Goal: Task Accomplishment & Management: Use online tool/utility

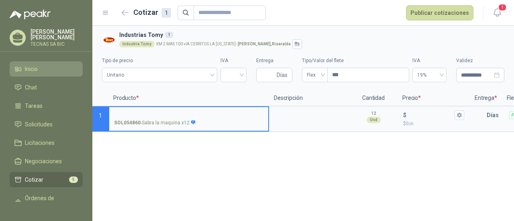
click at [46, 72] on li "Inicio" at bounding box center [45, 69] width 63 height 9
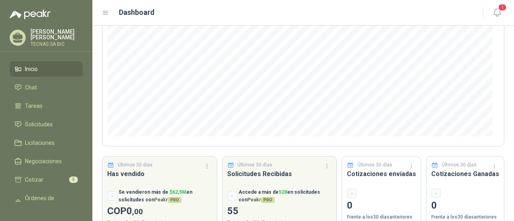
scroll to position [140, 0]
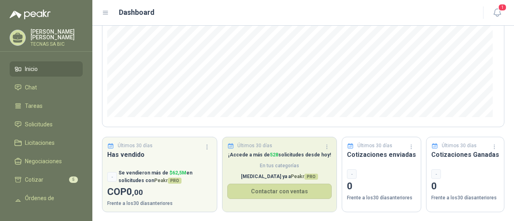
click at [270, 168] on span "En tus categorías" at bounding box center [279, 166] width 105 height 8
click at [299, 193] on button "Contactar con ventas" at bounding box center [279, 191] width 105 height 15
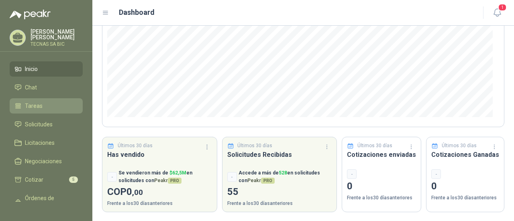
click at [50, 110] on li "Tareas" at bounding box center [45, 106] width 63 height 9
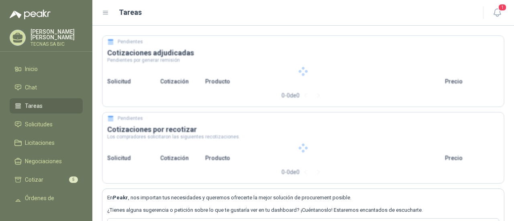
click at [62, 104] on li "Tareas" at bounding box center [45, 106] width 63 height 9
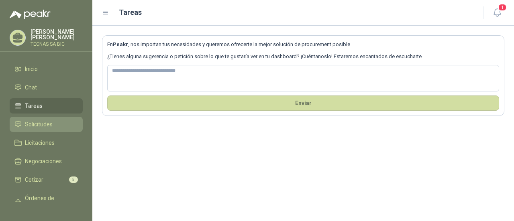
click at [42, 132] on link "Solicitudes" at bounding box center [46, 124] width 73 height 15
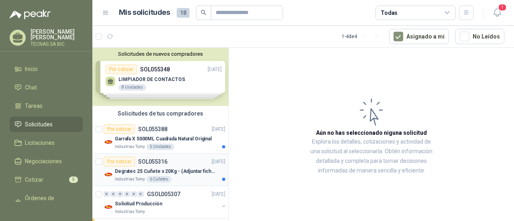
click at [178, 170] on p "Degratec 25 Cuñete x 20Kg - (Adjuntar ficha técnica)" at bounding box center [165, 172] width 100 height 8
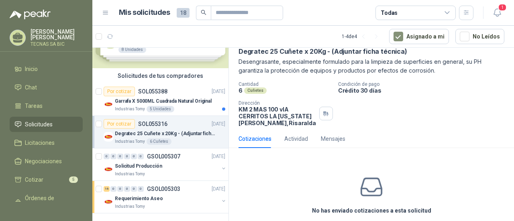
scroll to position [72, 0]
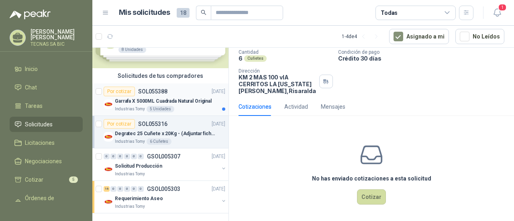
click at [175, 102] on p "Garrafa X 5000ML Cuadrada Natural Original" at bounding box center [163, 102] width 97 height 8
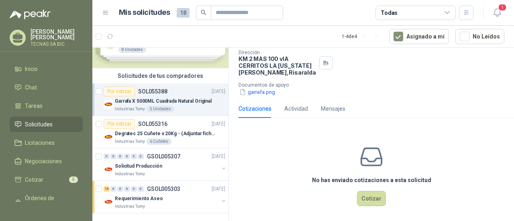
scroll to position [93, 0]
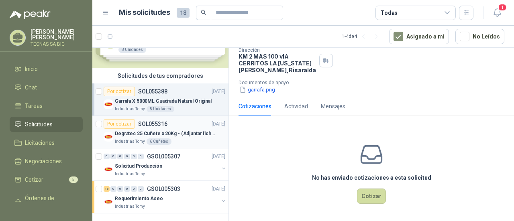
click at [156, 129] on div "Degratec 25 Cuñete x 20Kg - (Adjuntar ficha técnica)" at bounding box center [170, 134] width 110 height 10
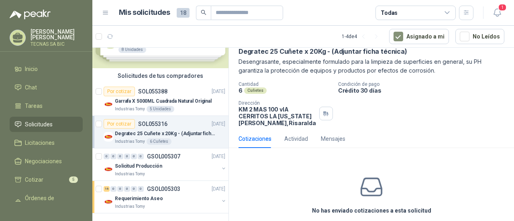
scroll to position [72, 0]
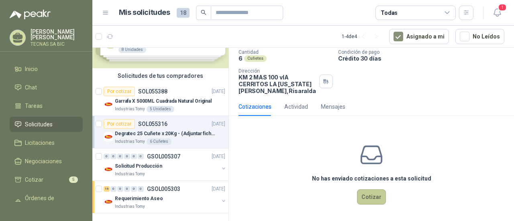
click at [364, 192] on button "Cotizar" at bounding box center [371, 197] width 29 height 15
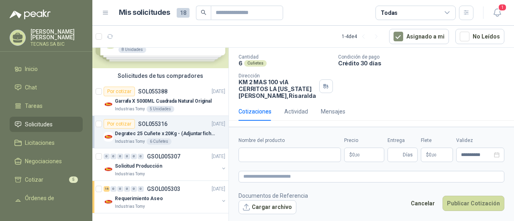
scroll to position [67, 0]
click at [278, 156] on input "Nombre del producto" at bounding box center [290, 155] width 102 height 14
